Goal: Transaction & Acquisition: Purchase product/service

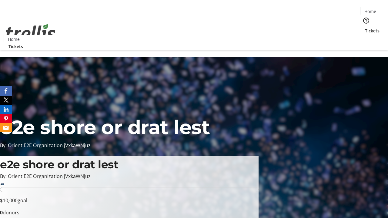
click at [365, 28] on span "Tickets" at bounding box center [372, 31] width 15 height 6
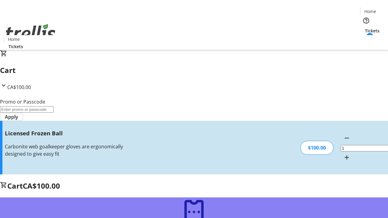
type input "FREE"
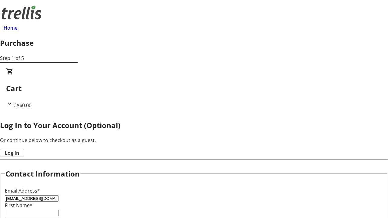
type input "[EMAIL_ADDRESS][DOMAIN_NAME]"
type input "[PERSON_NAME]"
